Goal: Task Accomplishment & Management: Use online tool/utility

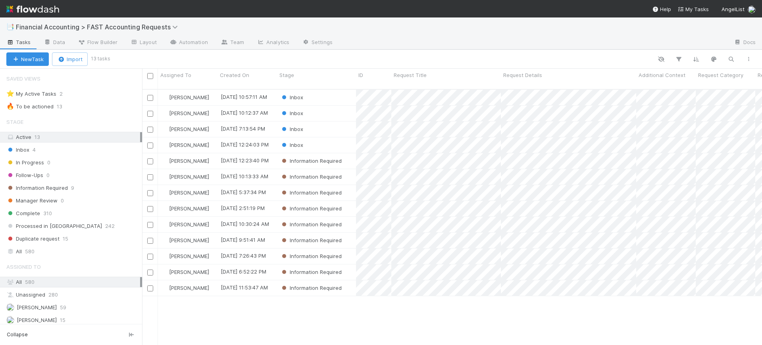
scroll to position [255, 612]
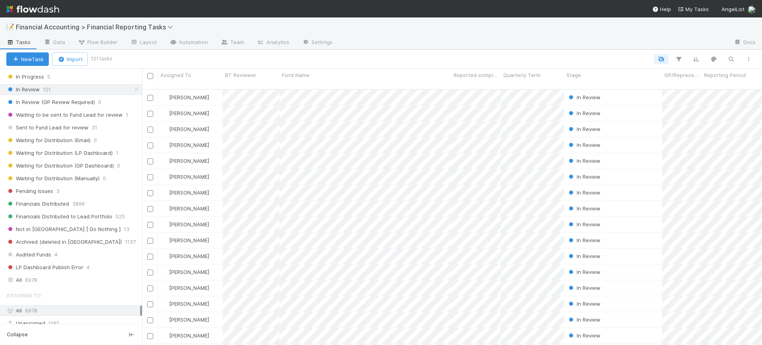
scroll to position [156, 0]
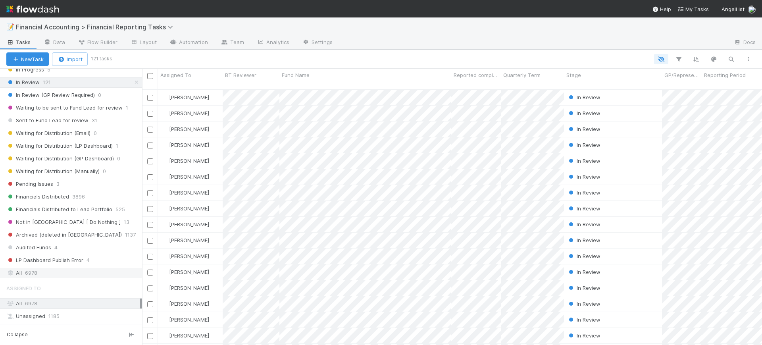
click at [34, 277] on span "6978" at bounding box center [31, 273] width 12 height 10
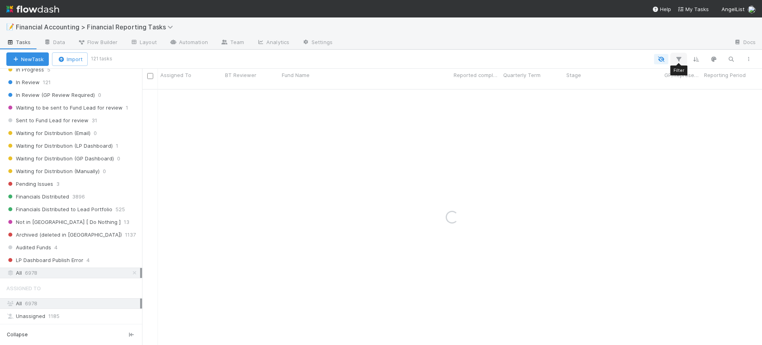
click at [680, 61] on icon "button" at bounding box center [679, 59] width 8 height 7
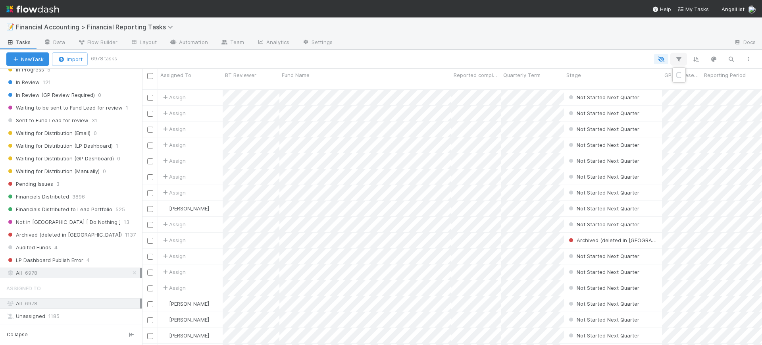
scroll to position [255, 612]
click at [679, 61] on div "Loading..." at bounding box center [381, 172] width 762 height 345
click at [679, 61] on icon "button" at bounding box center [679, 59] width 8 height 7
click at [611, 81] on button "Add Filter" at bounding box center [557, 83] width 238 height 12
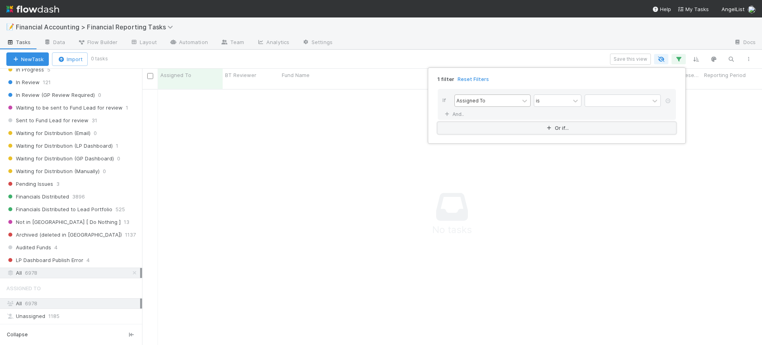
scroll to position [247, 605]
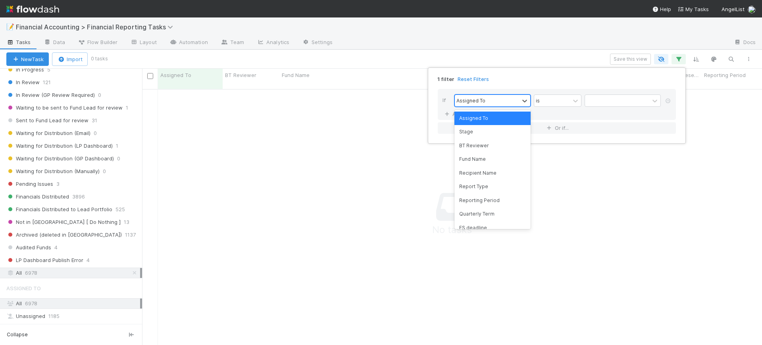
click at [491, 100] on div "Assigned To" at bounding box center [487, 101] width 64 height 12
click at [483, 154] on div "Fund Name" at bounding box center [493, 158] width 76 height 13
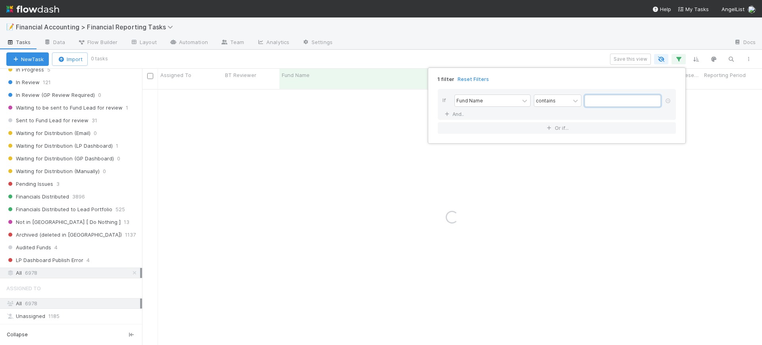
click at [597, 100] on input "text" at bounding box center [623, 101] width 76 height 12
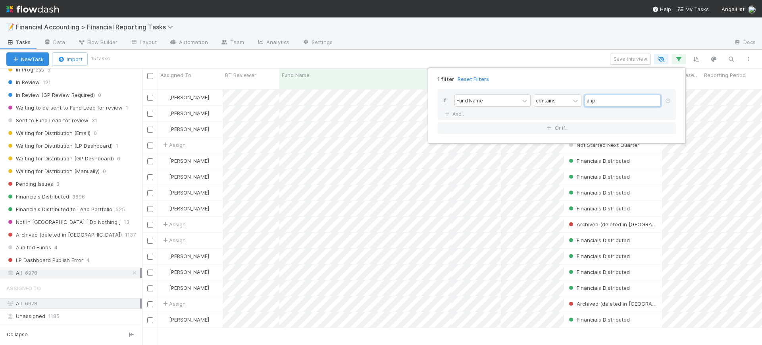
scroll to position [255, 612]
type input "ahp"
click at [447, 116] on icon at bounding box center [447, 114] width 8 height 5
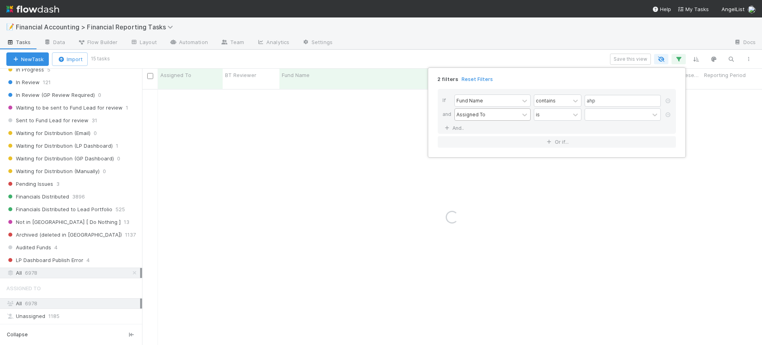
click at [472, 110] on div "Assigned To" at bounding box center [487, 115] width 64 height 12
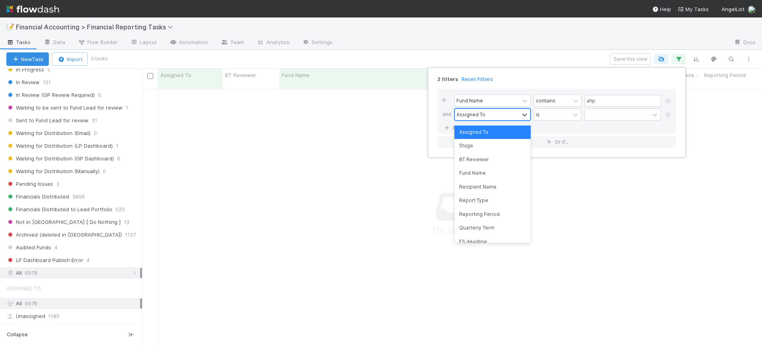
scroll to position [247, 605]
click at [485, 223] on div "Quarterly Term" at bounding box center [493, 227] width 76 height 13
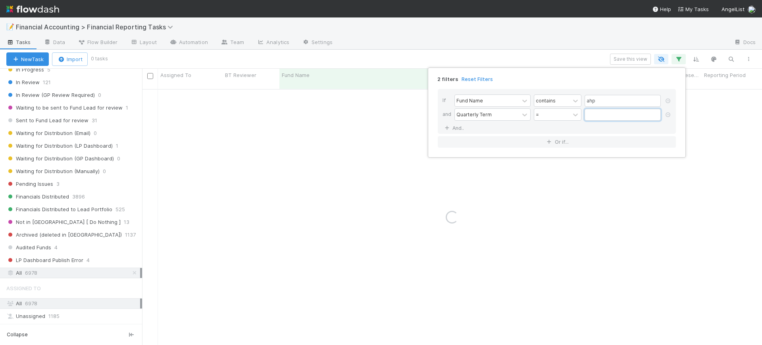
click at [597, 114] on input "text" at bounding box center [623, 115] width 76 height 12
click at [595, 115] on input "text" at bounding box center [623, 115] width 76 height 12
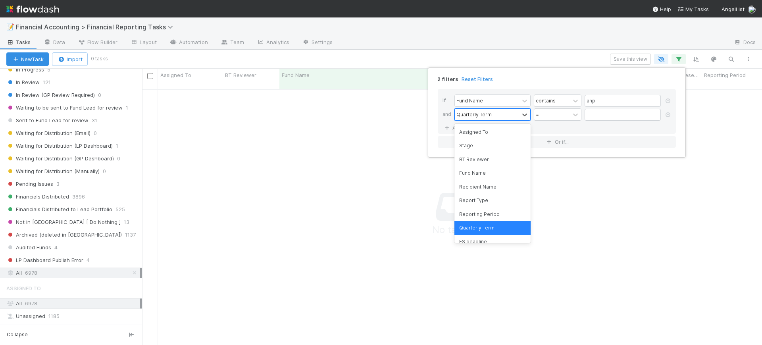
click at [504, 116] on div "Quarterly Term" at bounding box center [487, 115] width 64 height 12
click at [488, 210] on div "Reporting Period" at bounding box center [493, 214] width 76 height 13
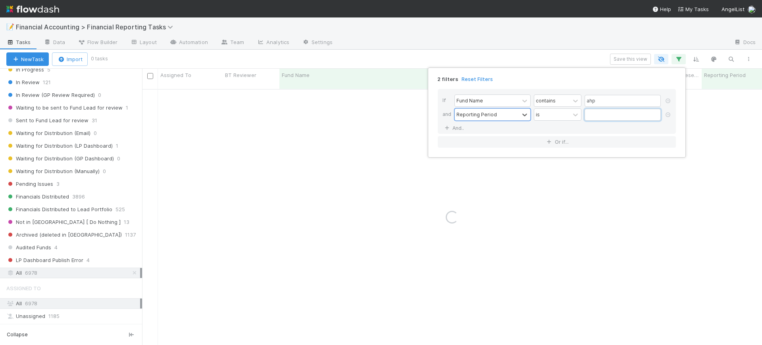
click at [590, 110] on input "text" at bounding box center [623, 115] width 76 height 12
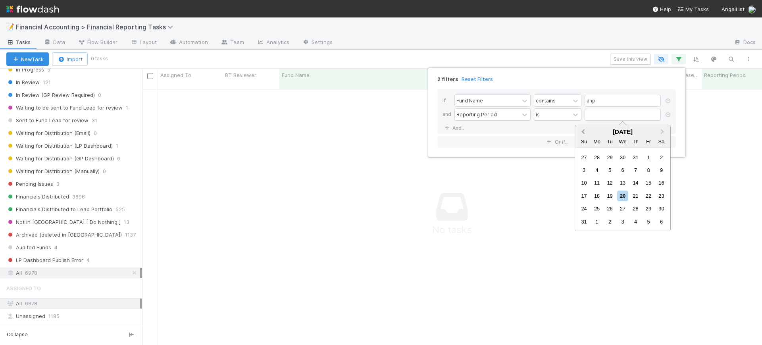
click at [583, 131] on span "Previous Month" at bounding box center [583, 131] width 0 height 9
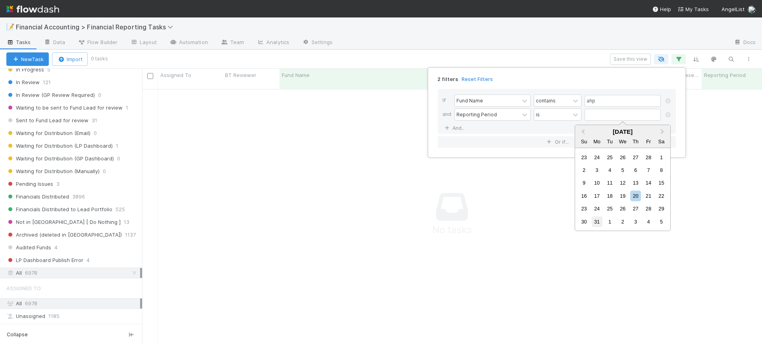
click at [599, 218] on div "31" at bounding box center [597, 221] width 11 height 11
type input "03/31/2025"
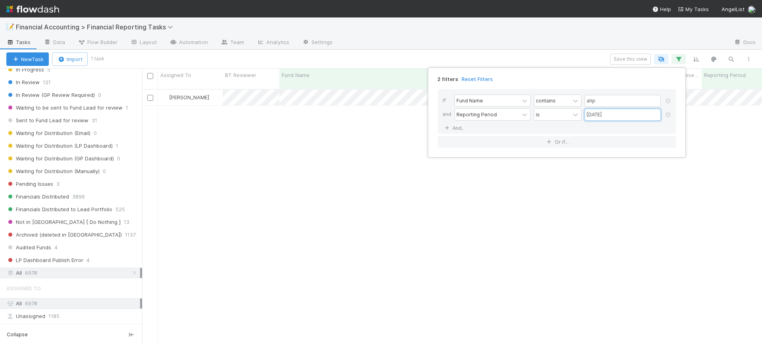
scroll to position [255, 612]
click at [318, 133] on div "2 filters Reset Filters If Fund Name contains ahp and Reporting Period is 03/31…" at bounding box center [381, 172] width 762 height 345
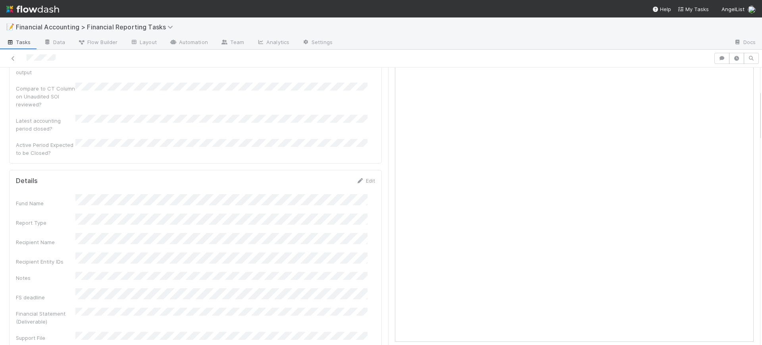
scroll to position [139, 0]
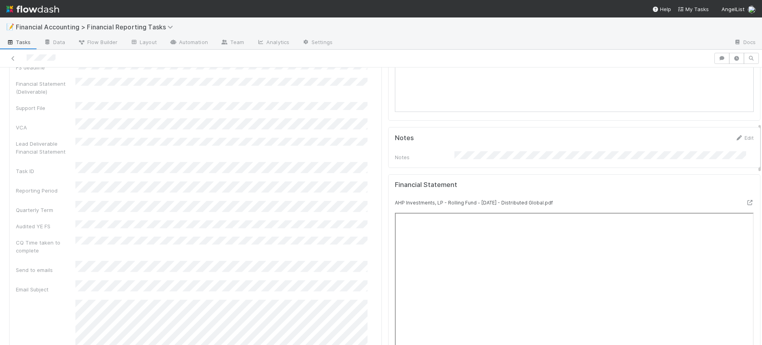
scroll to position [377, 0]
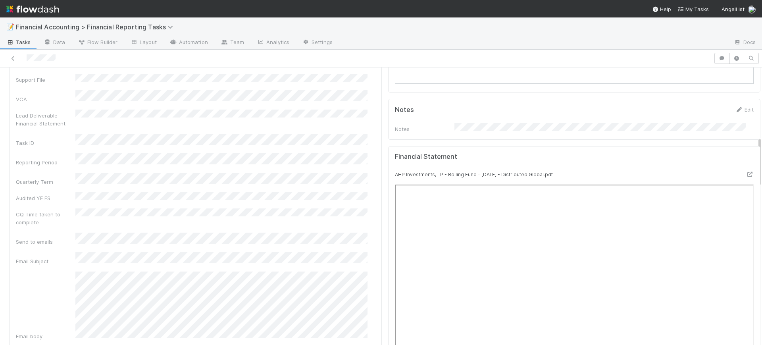
click at [385, 135] on div "Lou Testing Edit Reported completed by FS Deliverable is Zip File Notes Edit No…" at bounding box center [574, 329] width 379 height 1233
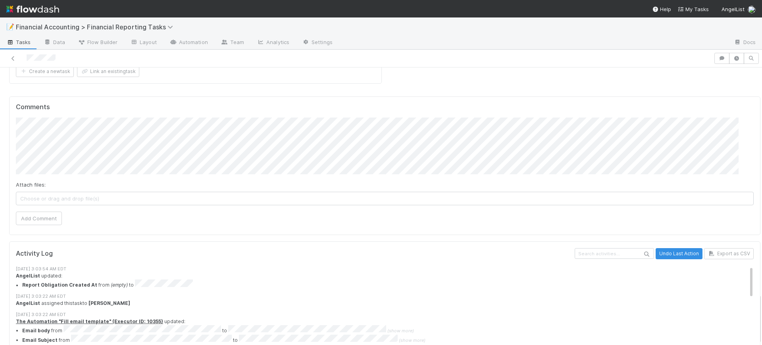
scroll to position [1237, 0]
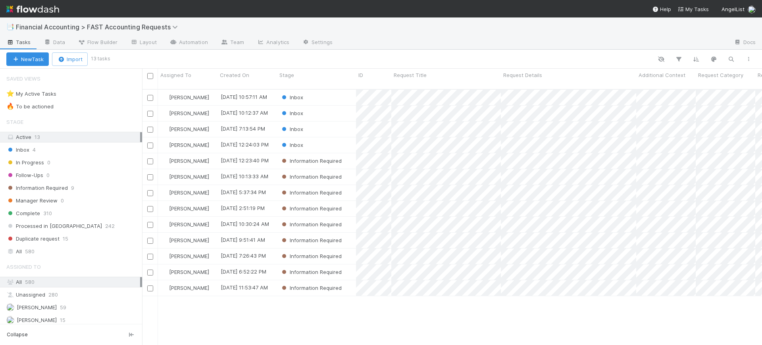
scroll to position [255, 612]
click at [322, 90] on div "Inbox" at bounding box center [316, 97] width 79 height 15
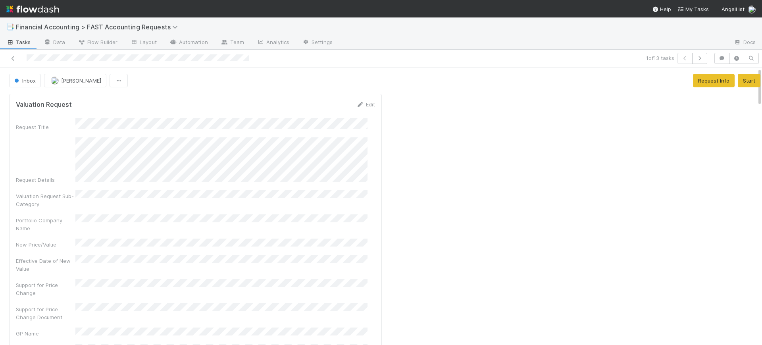
click at [373, 125] on div "Valuation Request Edit Request Title Request Details Valuation Request Sub-Cate…" at bounding box center [195, 235] width 373 height 283
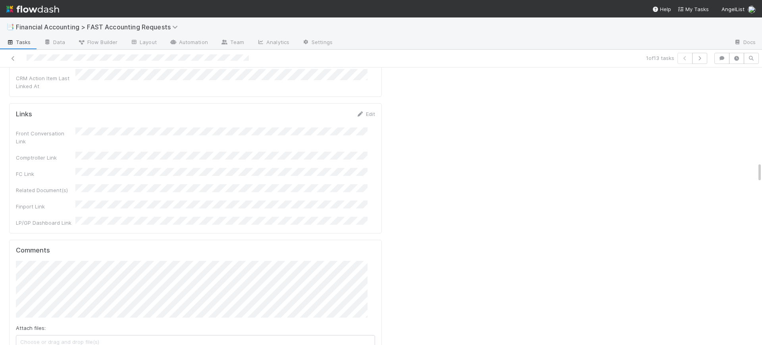
scroll to position [1290, 0]
